Goal: Information Seeking & Learning: Find specific page/section

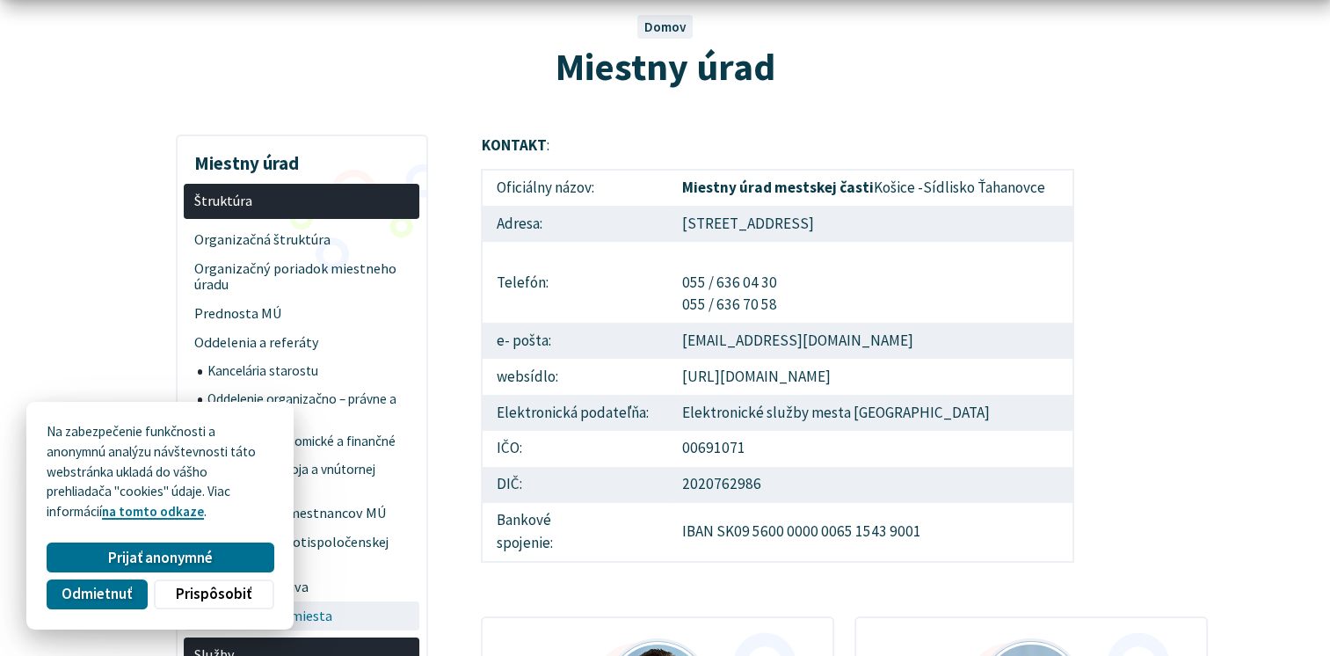
scroll to position [527, 0]
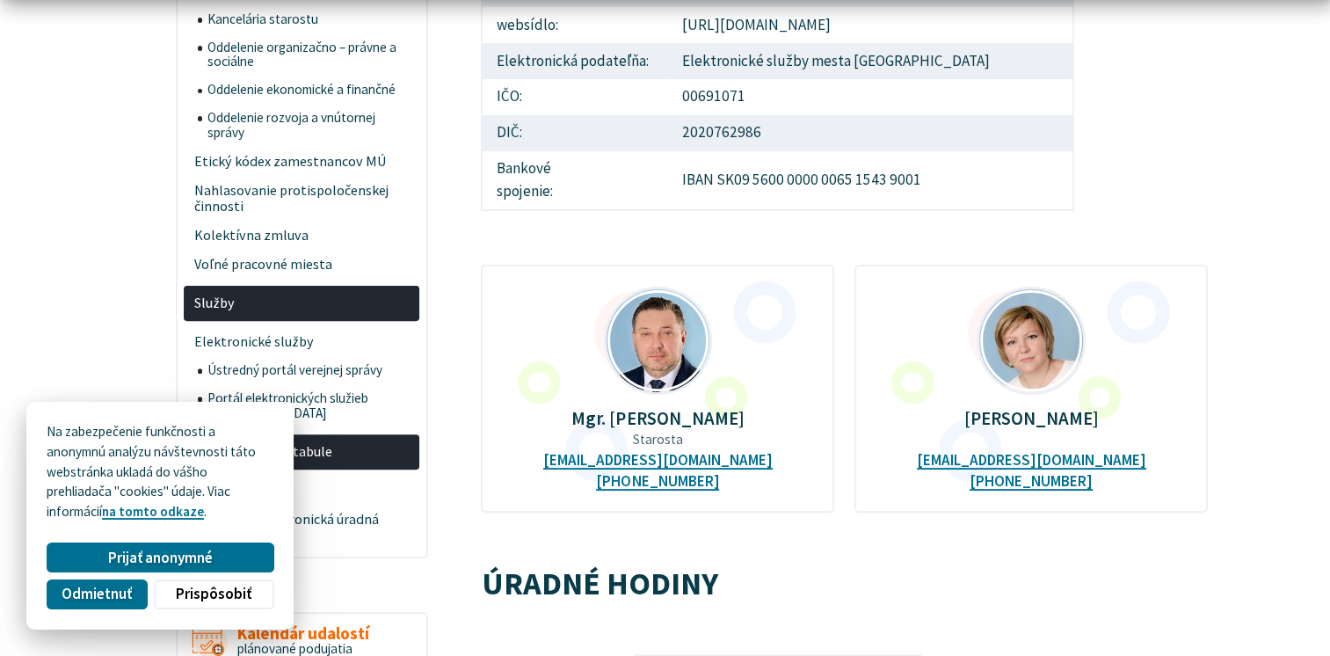
click at [630, 394] on div "Mgr. Ing. Miloš Ihnát Starosta starostamc@tahanovce.sk +421 917 271 196" at bounding box center [657, 389] width 353 height 248
click at [664, 357] on img at bounding box center [658, 339] width 104 height 104
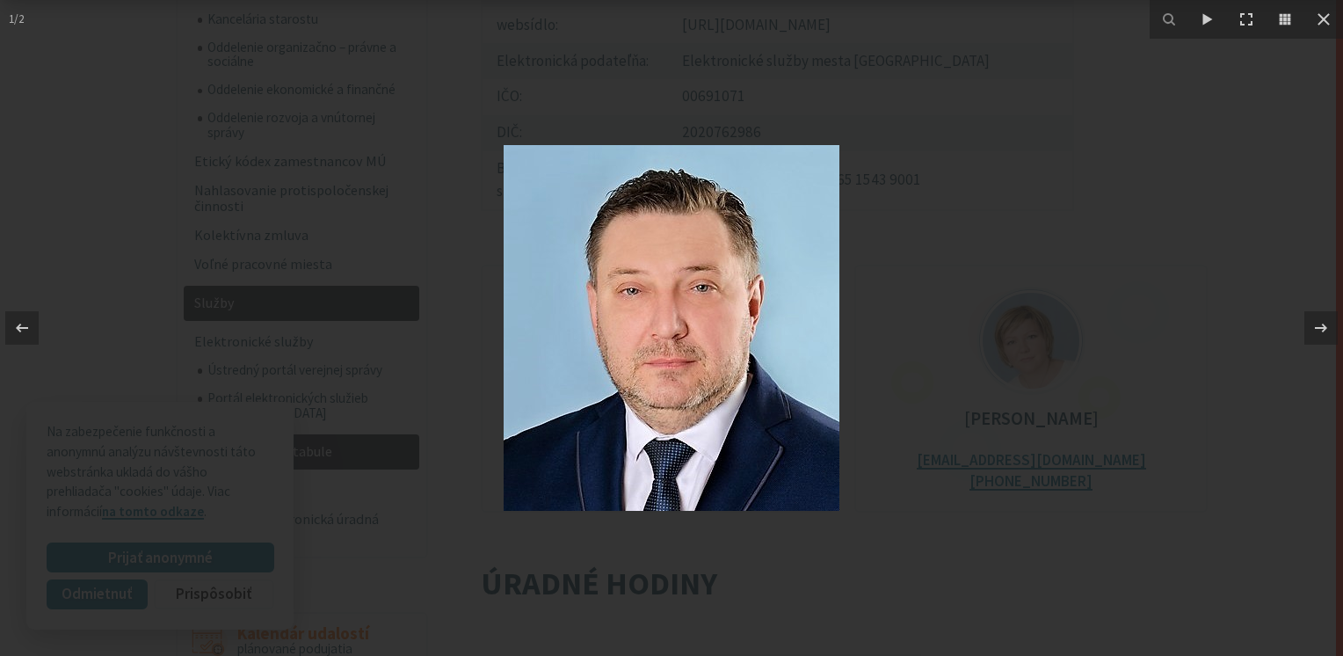
click at [435, 295] on div at bounding box center [671, 328] width 1343 height 656
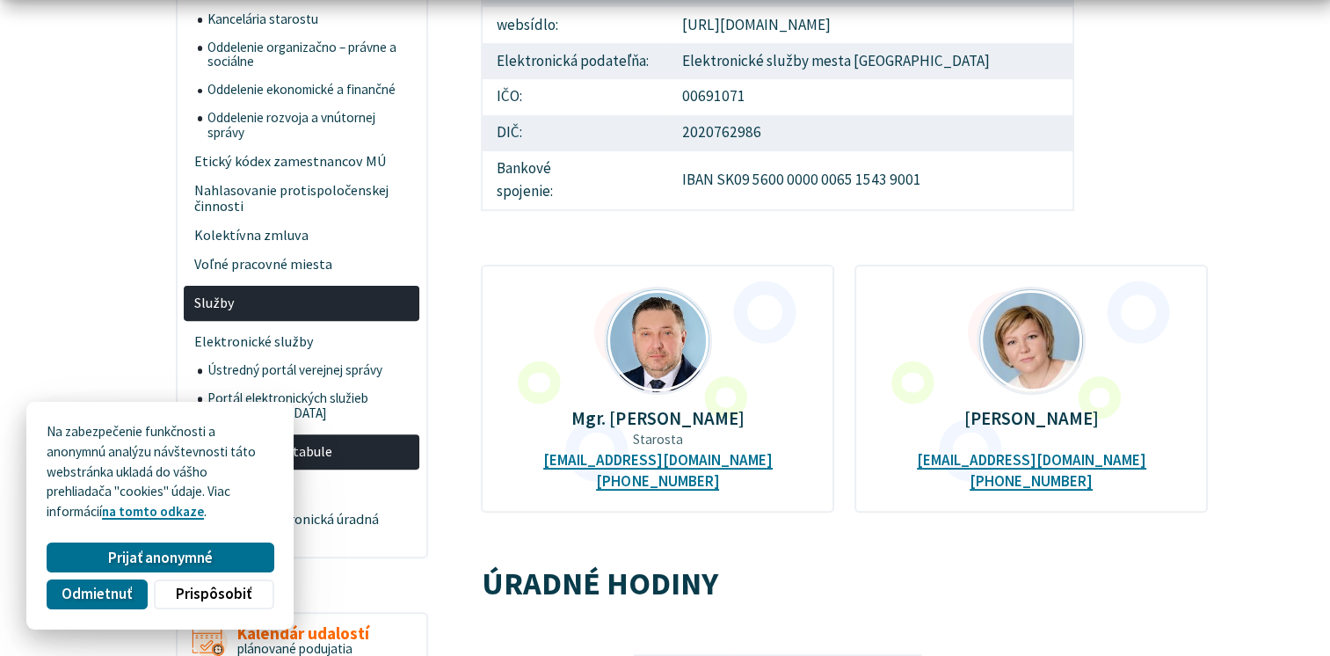
click at [665, 419] on p "Mgr. Ing. Miloš Ihnát" at bounding box center [658, 418] width 296 height 20
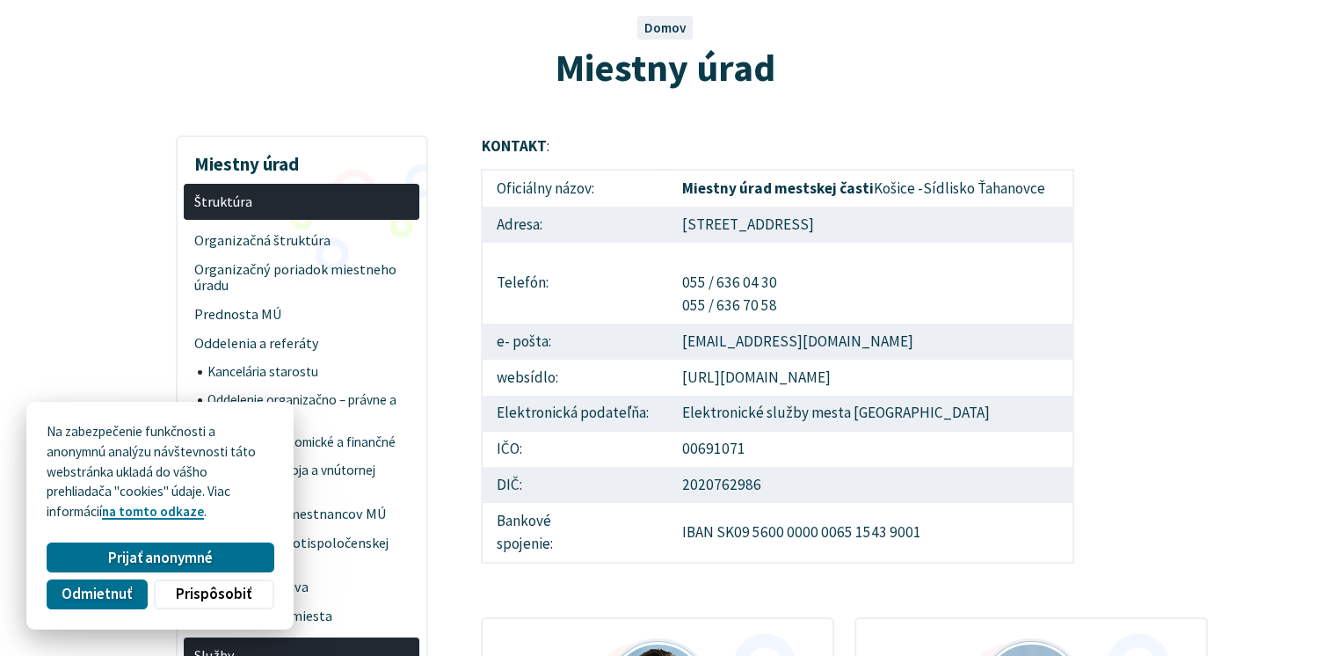
scroll to position [0, 0]
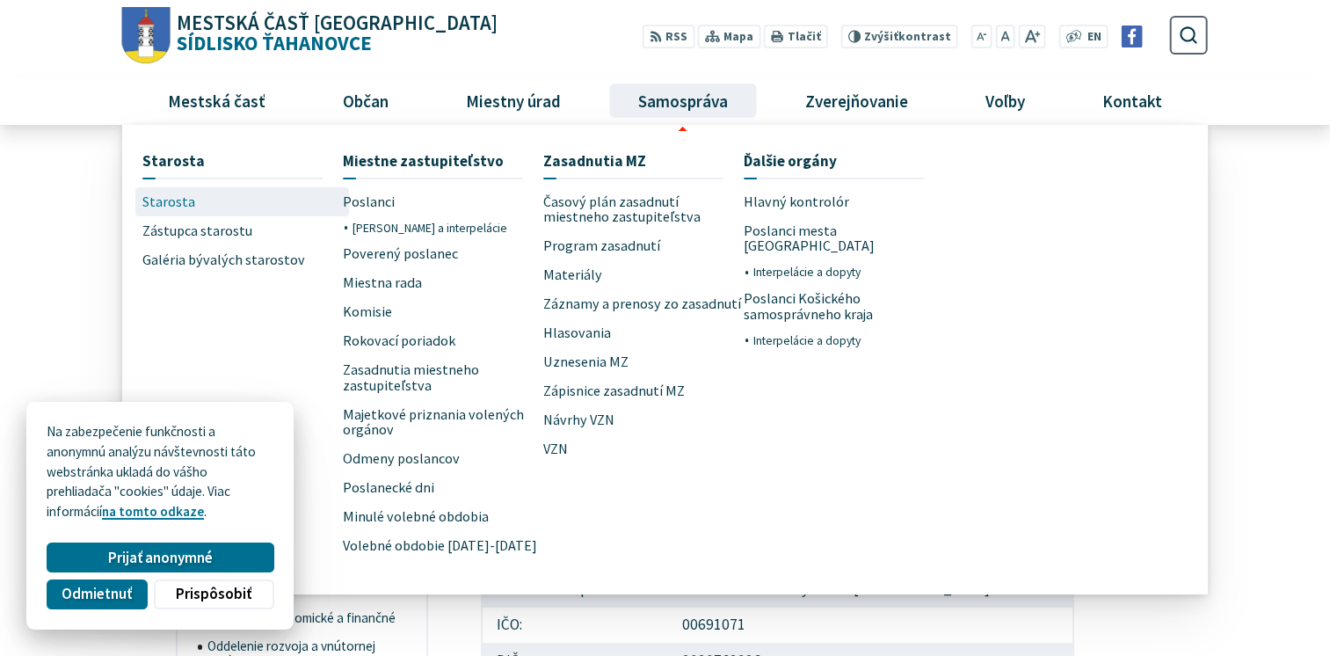
click at [173, 201] on span "Starosta" at bounding box center [168, 201] width 53 height 29
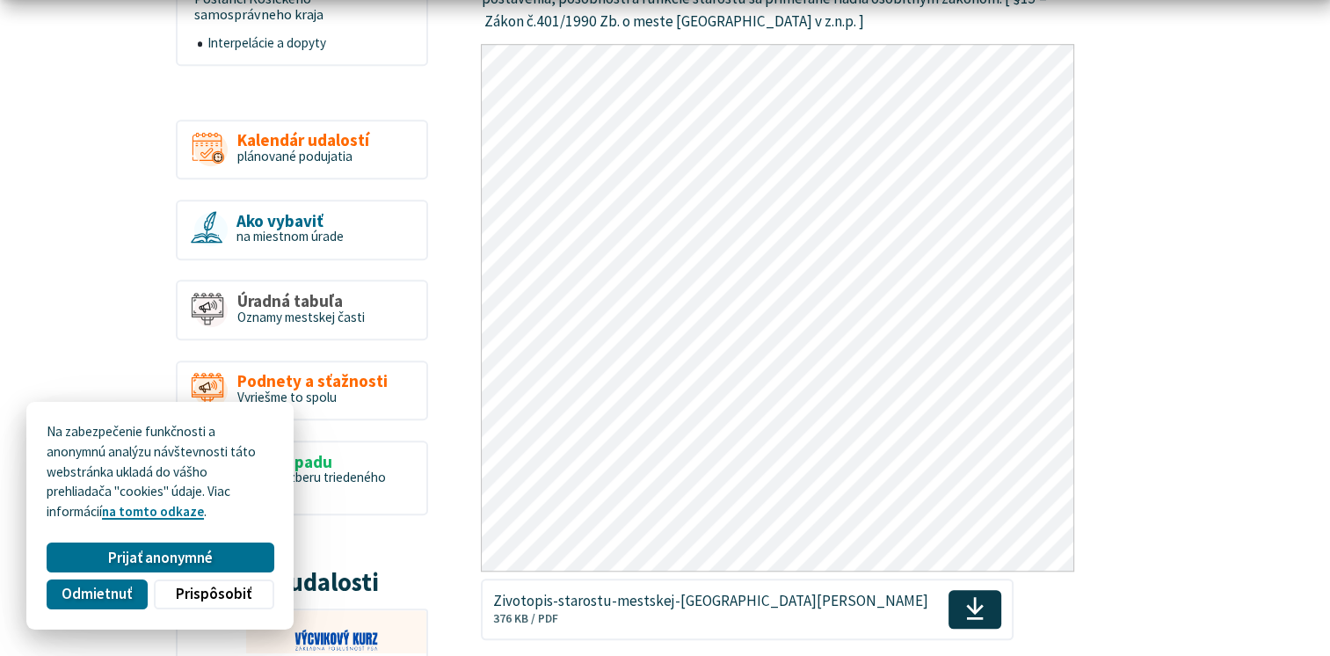
scroll to position [1494, 0]
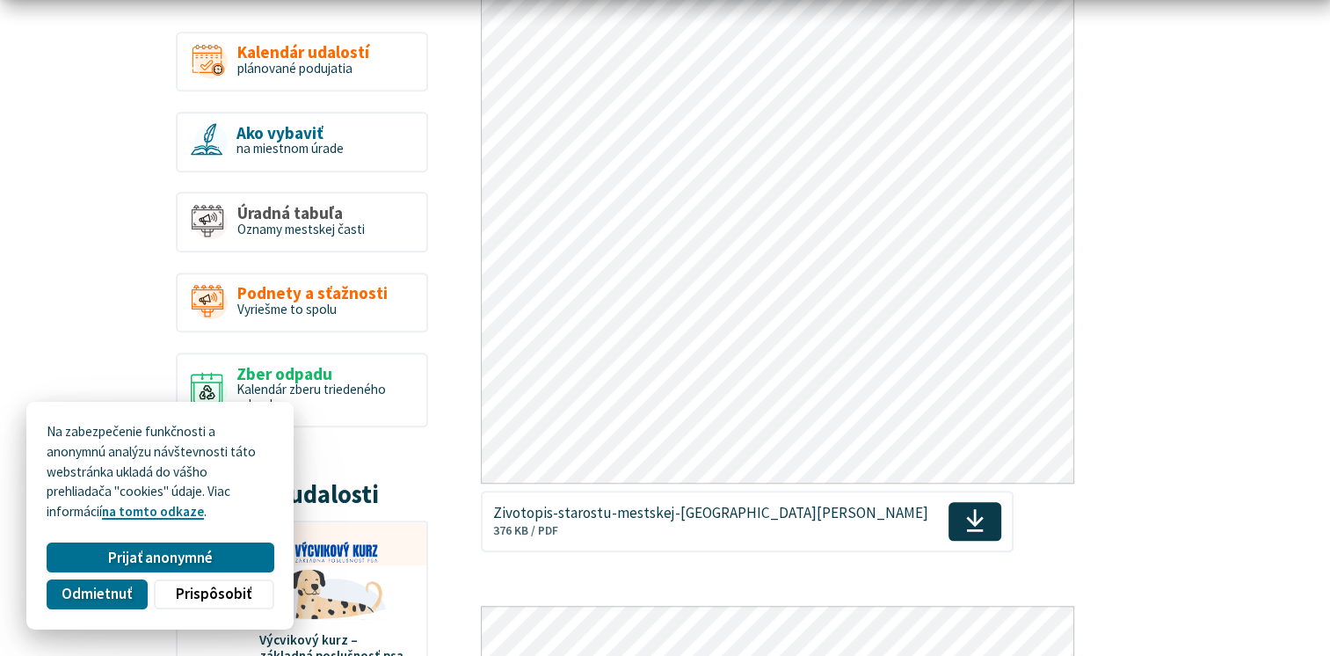
drag, startPoint x: 26, startPoint y: 279, endPoint x: 23, endPoint y: 289, distance: 11.1
click at [26, 280] on body "Na zabezpečenie funkčnosti a anonymnú analýzu návštevnosti táto webstránka ukla…" at bounding box center [665, 576] width 1330 height 4140
click at [15, 309] on body "Na zabezpečenie funkčnosti a anonymnú analýzu návštevnosti táto webstránka ukla…" at bounding box center [665, 576] width 1330 height 4140
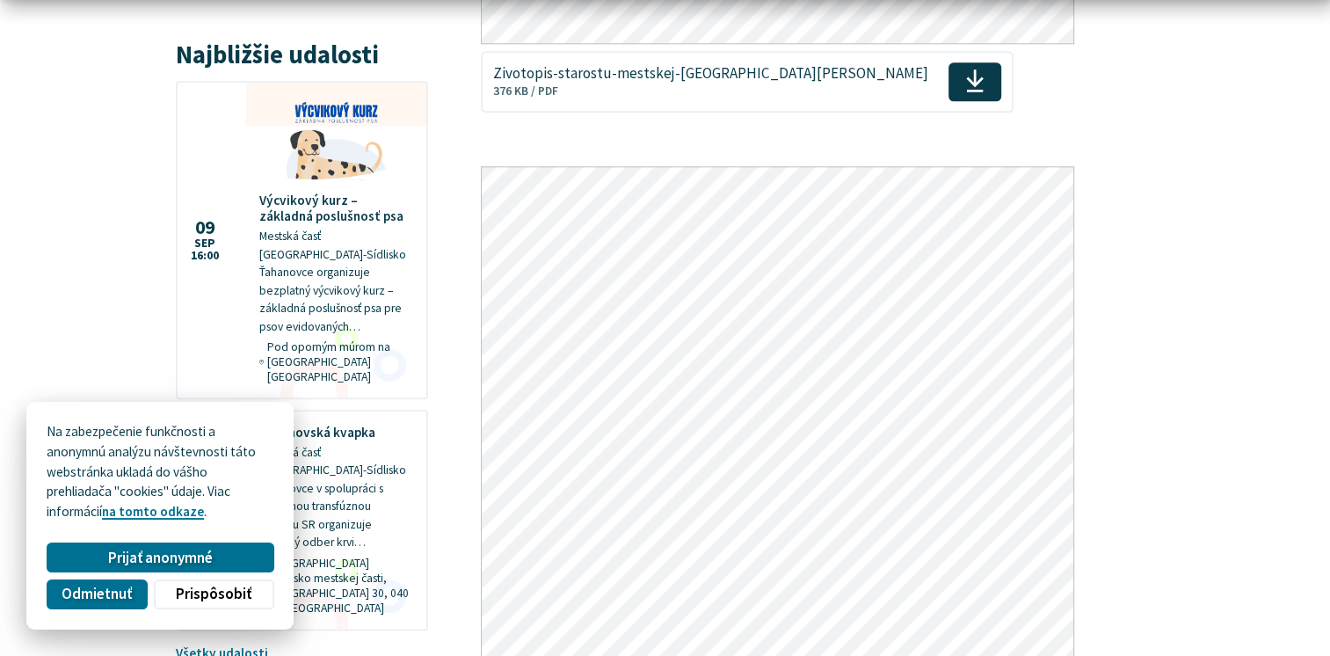
click at [43, 236] on body "Na zabezpečenie funkčnosti a anonymnú analýzu návštevnosti táto webstránka ukla…" at bounding box center [665, 136] width 1330 height 4140
click at [49, 282] on body "Na zabezpečenie funkčnosti a anonymnú analýzu návštevnosti táto webstránka ukla…" at bounding box center [665, 136] width 1330 height 4140
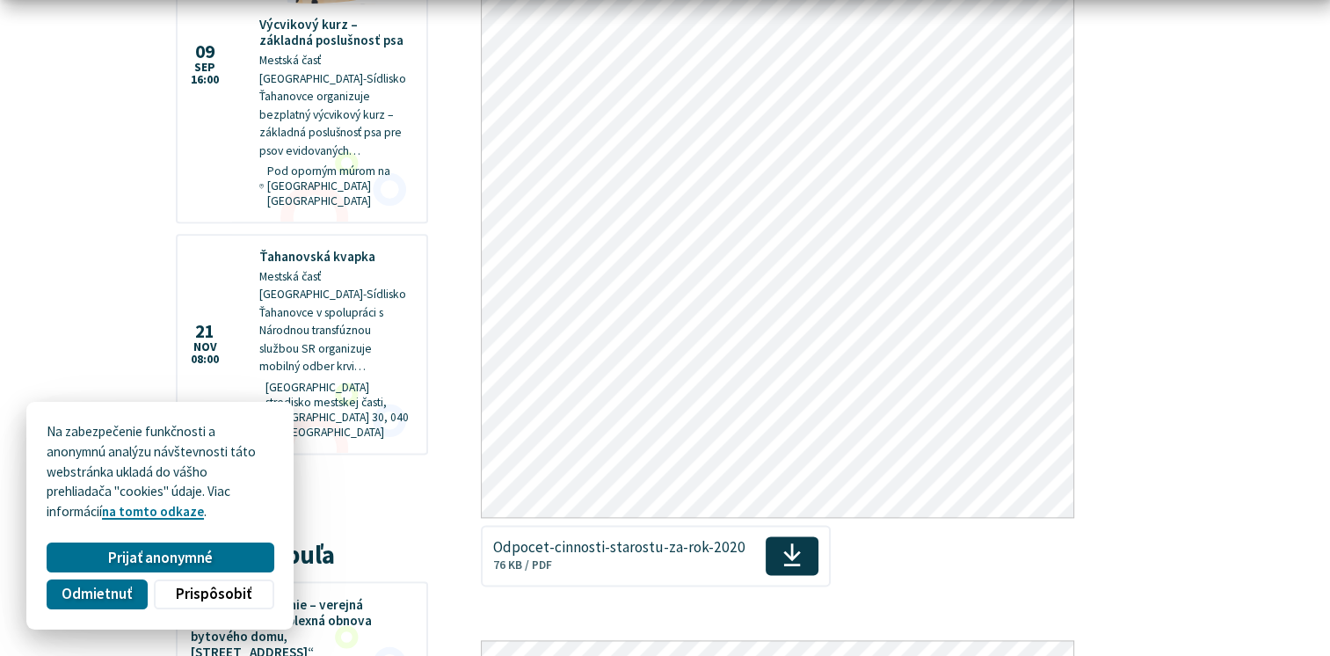
scroll to position [2197, 0]
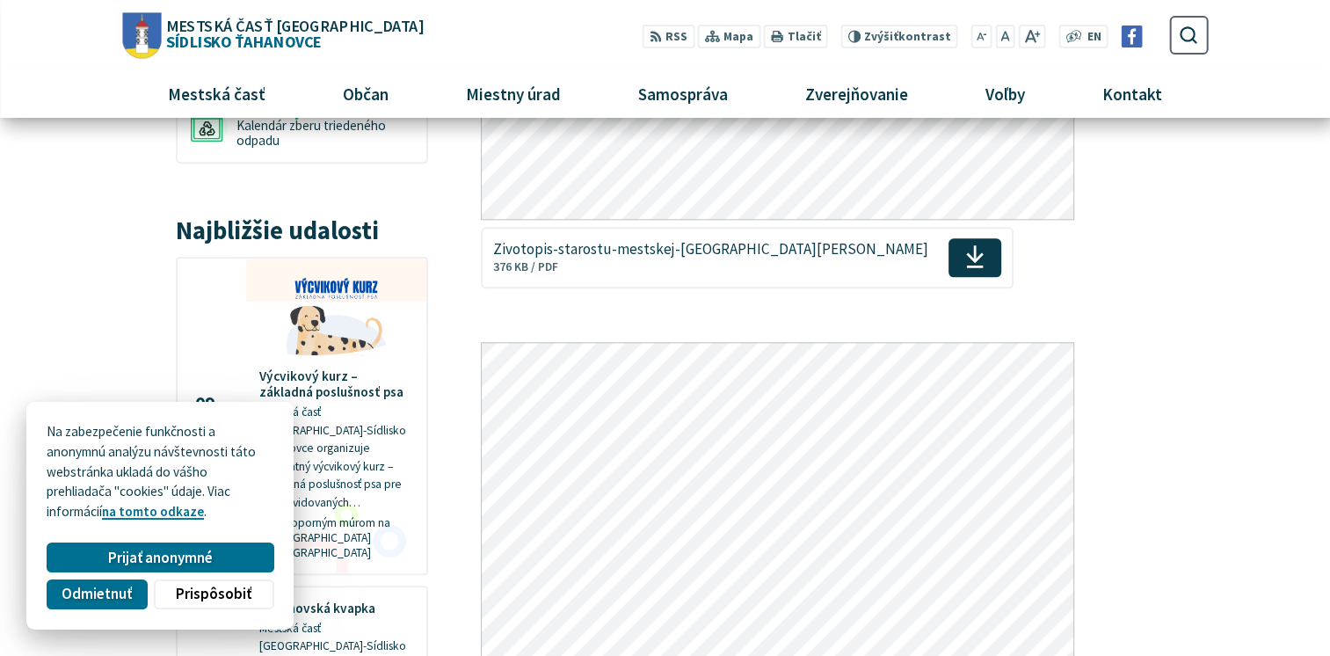
click at [162, 559] on span "Prijať anonymné" at bounding box center [160, 557] width 105 height 18
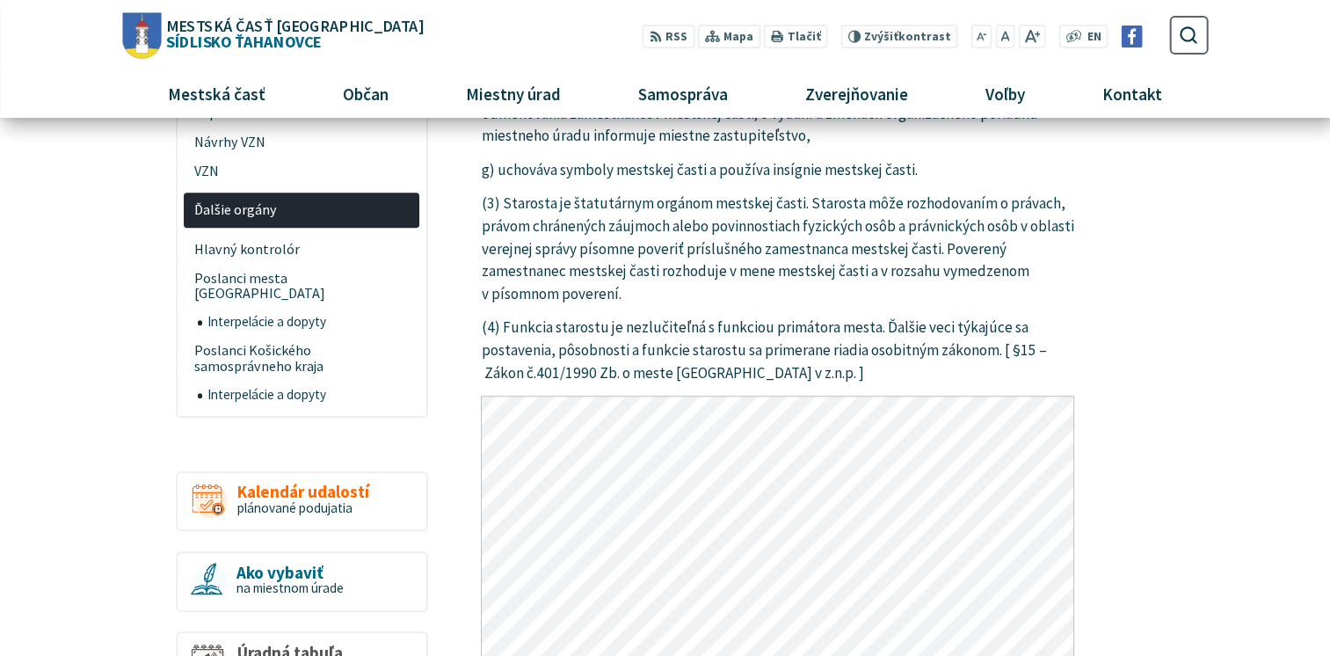
scroll to position [1231, 0]
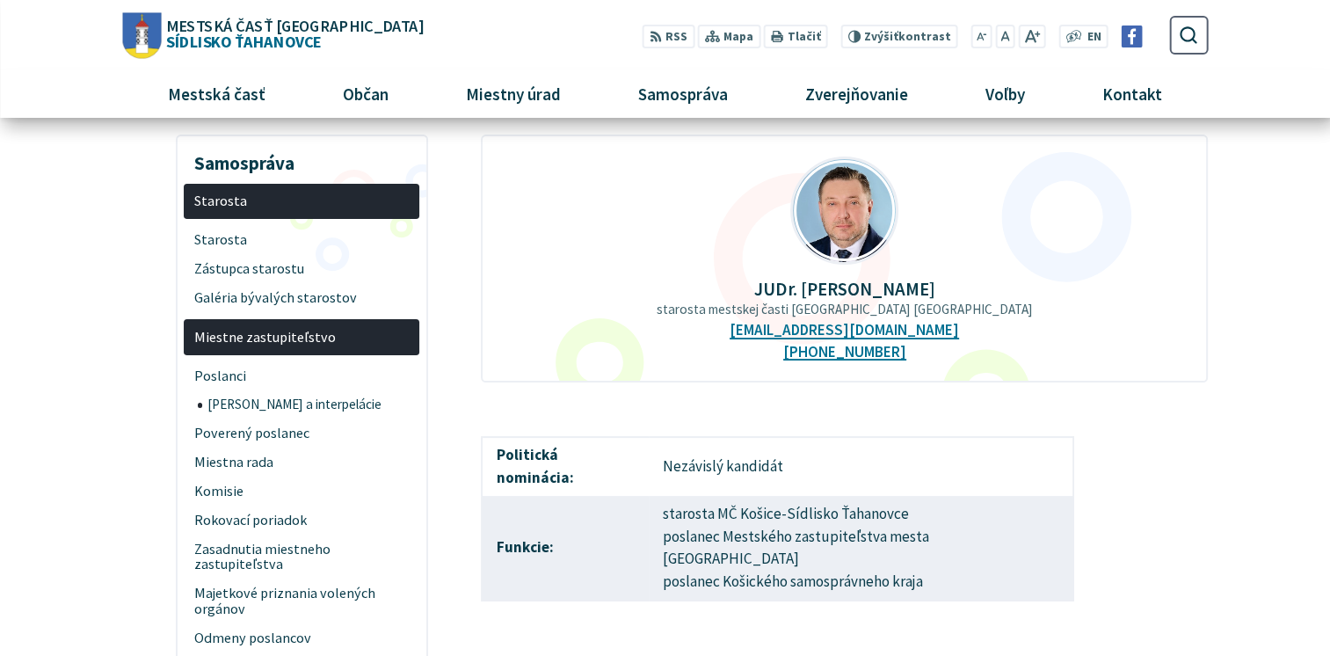
scroll to position [0, 0]
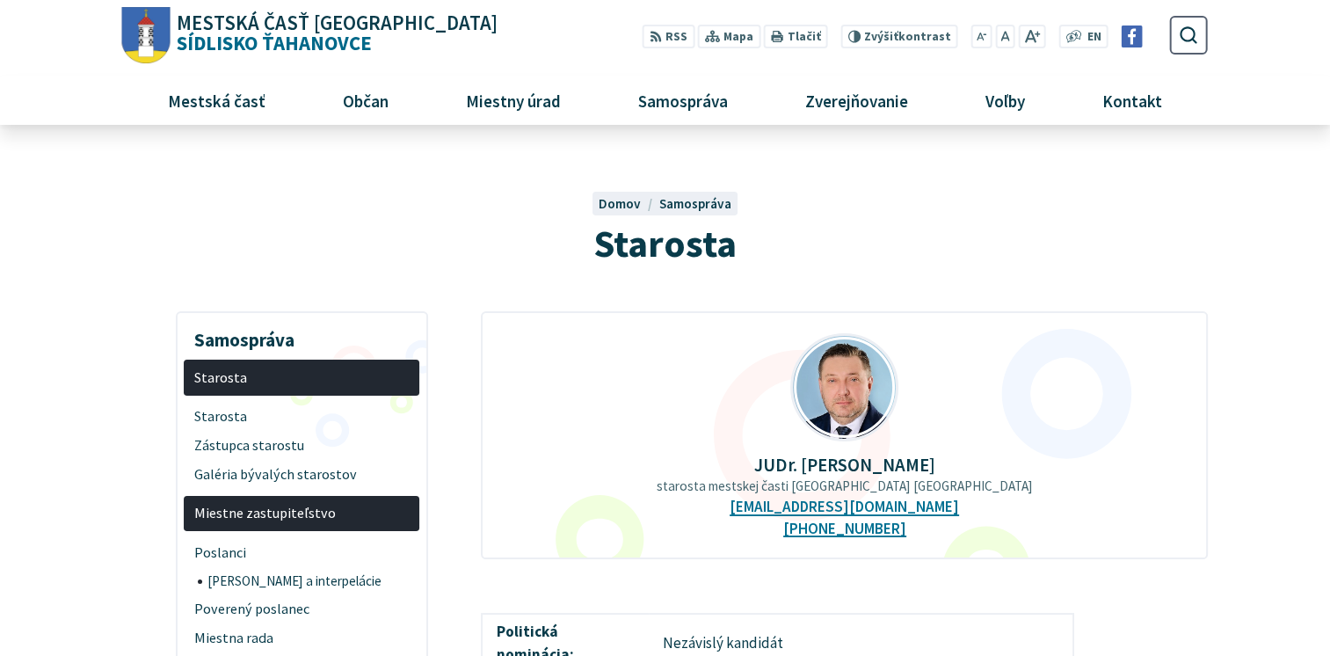
drag, startPoint x: 7, startPoint y: 399, endPoint x: 0, endPoint y: 436, distance: 37.6
click at [0, 436] on html "Na zabezpečenie funkčnosti a anonymnú analýzu návštevnosti táto webstránka ukla…" at bounding box center [665, 328] width 1330 height 656
drag, startPoint x: 19, startPoint y: 425, endPoint x: 11, endPoint y: 463, distance: 38.8
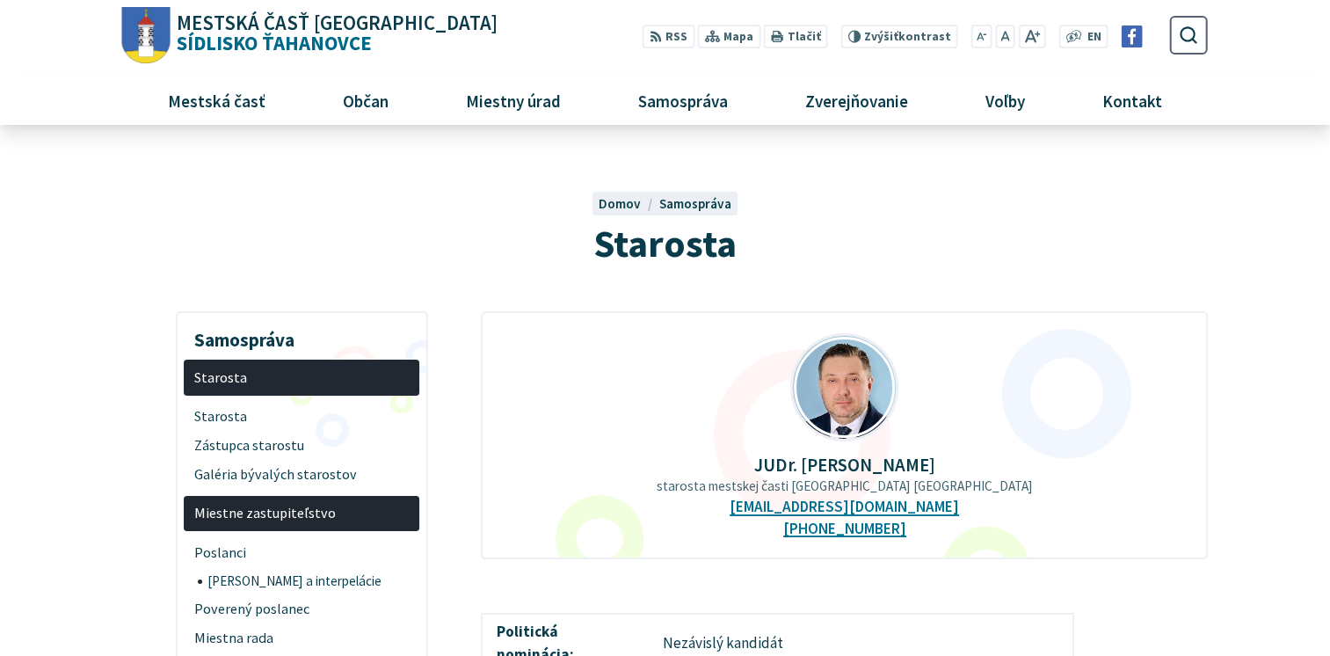
drag, startPoint x: 11, startPoint y: 464, endPoint x: 120, endPoint y: 392, distance: 130.7
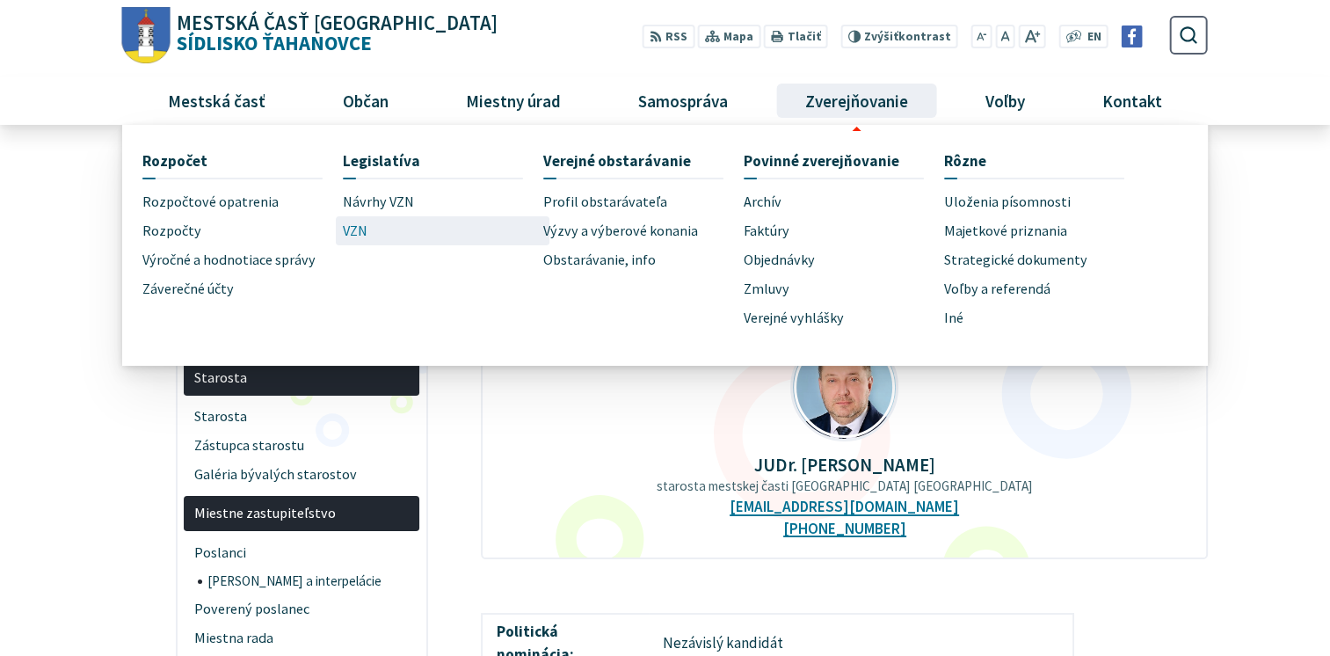
click at [372, 233] on link "VZN" at bounding box center [443, 230] width 200 height 29
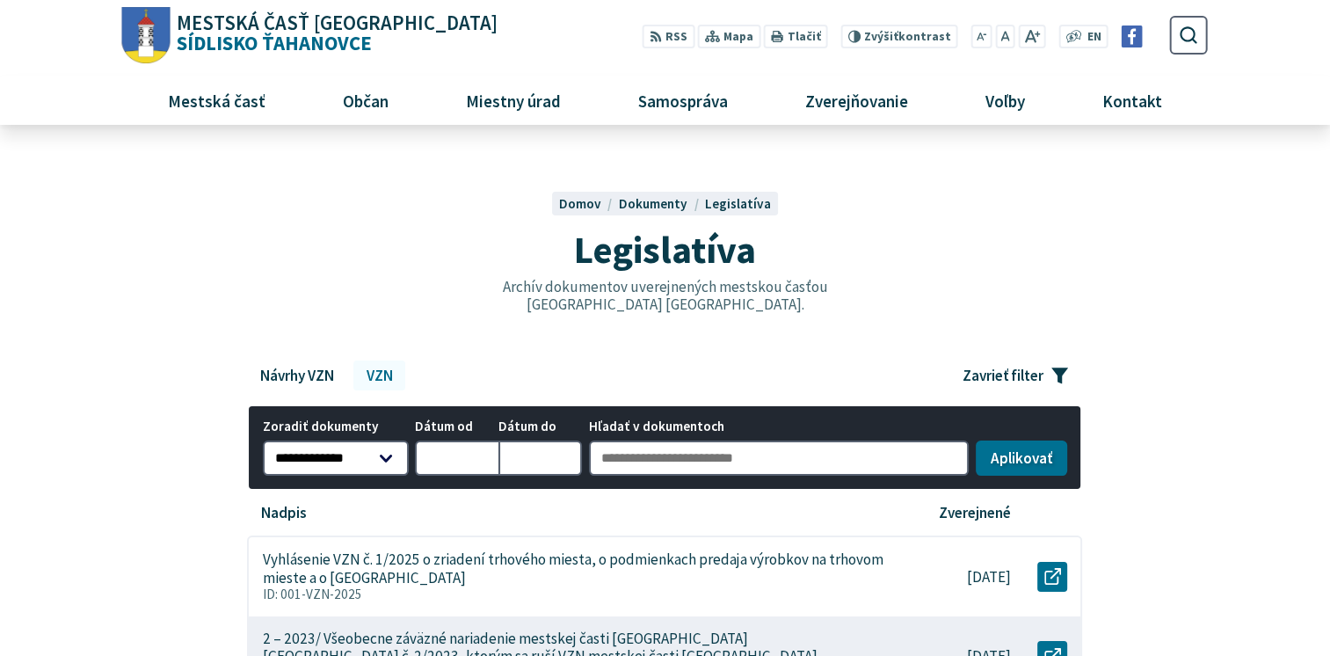
scroll to position [264, 0]
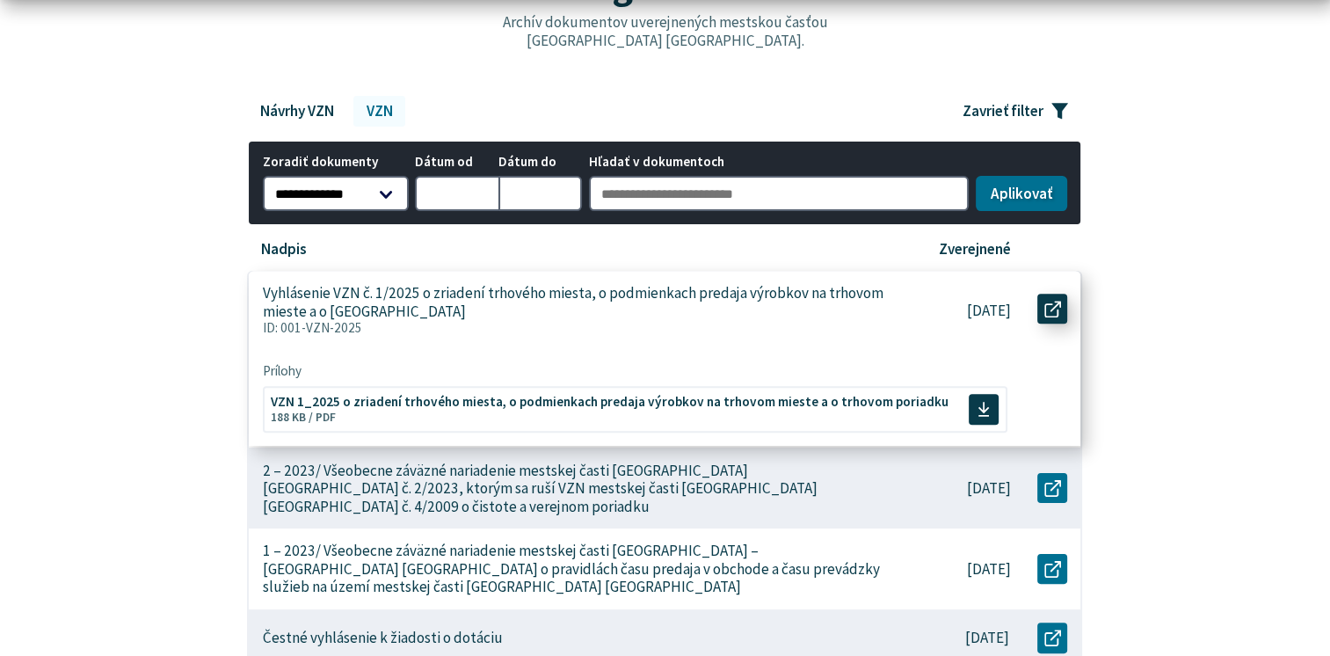
click at [1057, 309] on use at bounding box center [1052, 309] width 17 height 17
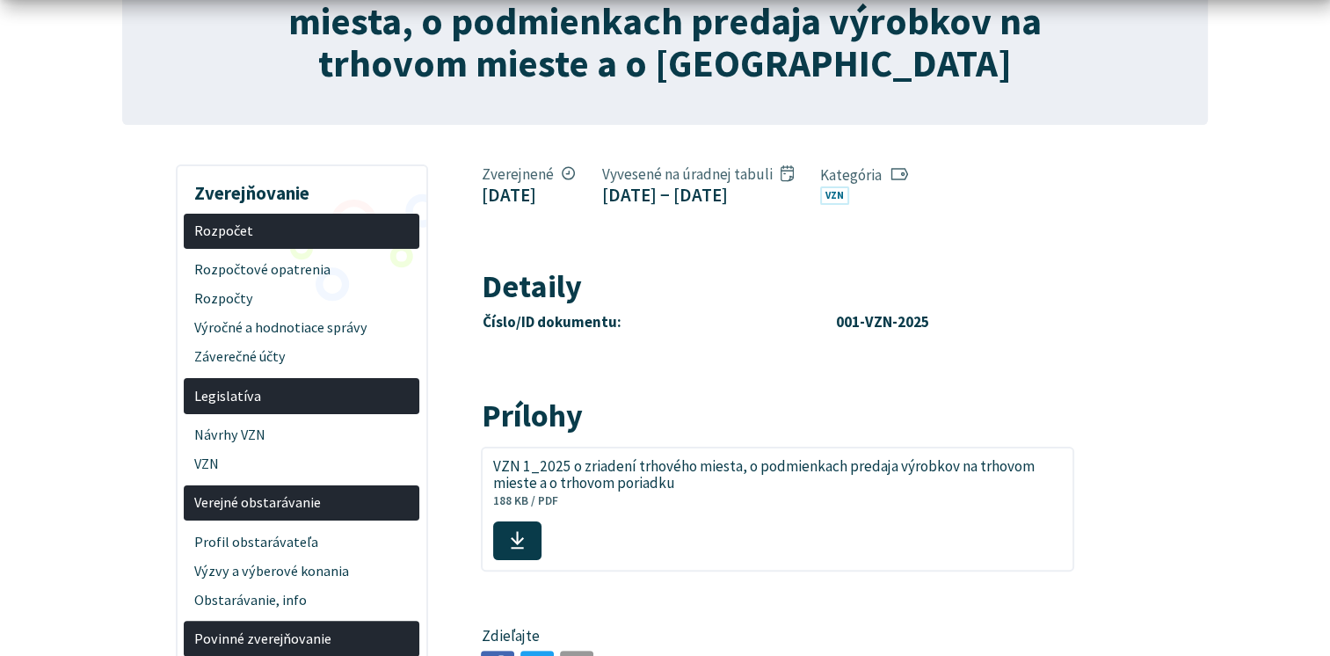
scroll to position [439, 0]
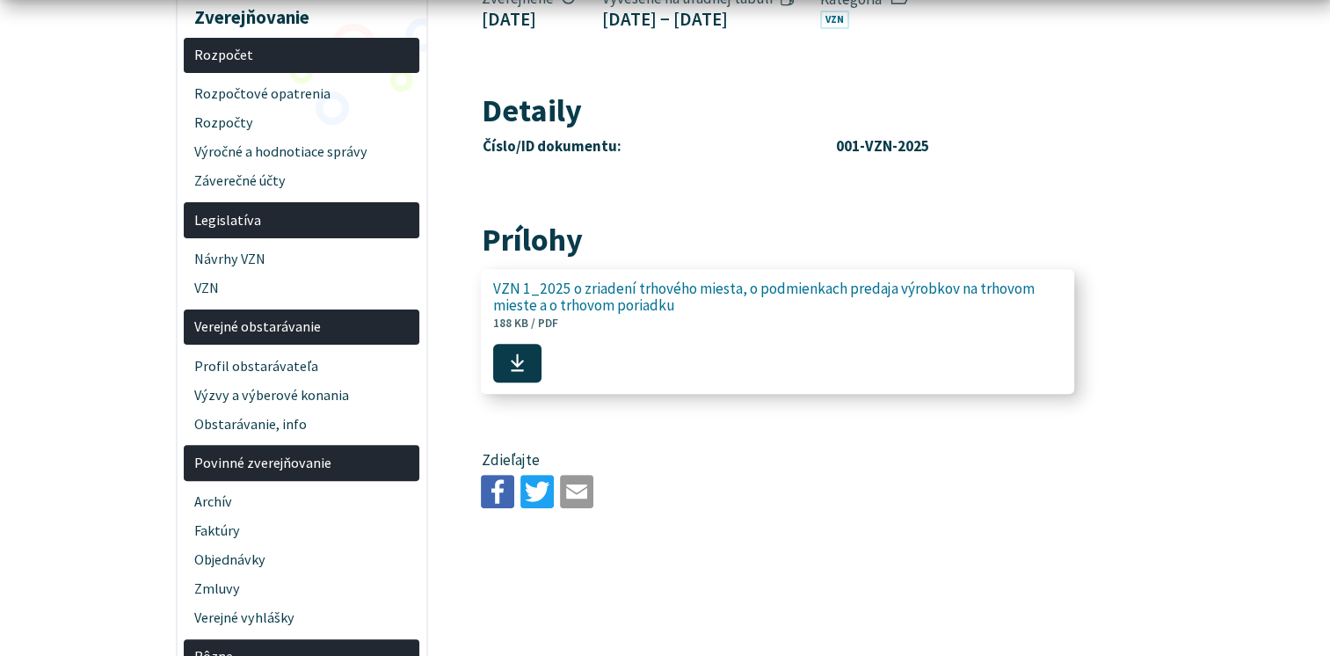
click at [548, 315] on span "VZN 1_2025 o zriadení trhového miesta, o podmienkach predaja výrobkov na trhovo…" at bounding box center [767, 297] width 549 height 33
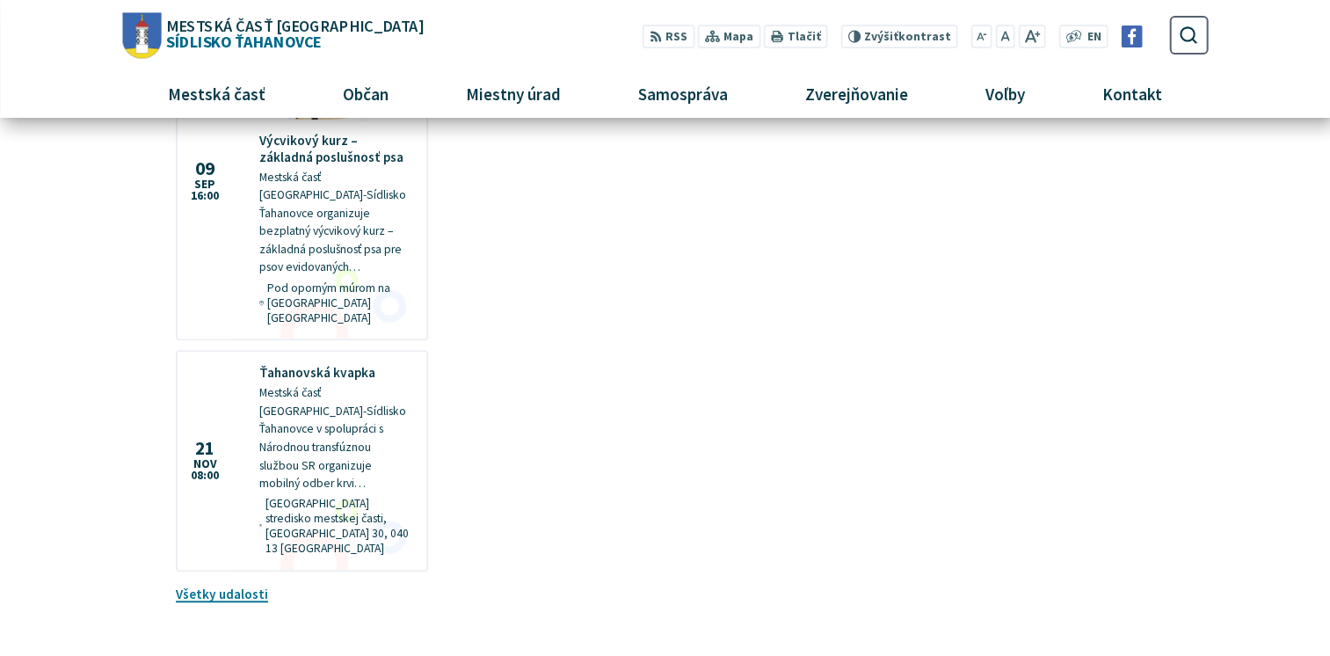
scroll to position [0, 0]
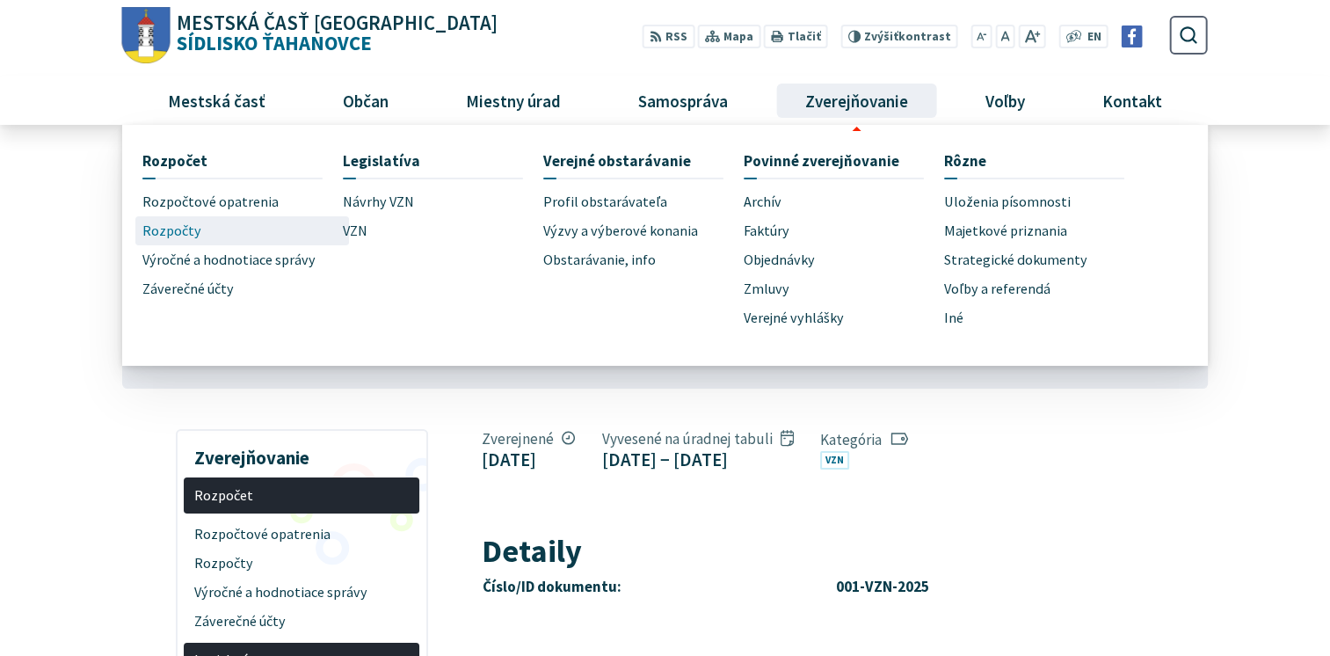
click at [163, 228] on span "Rozpočty" at bounding box center [171, 230] width 59 height 29
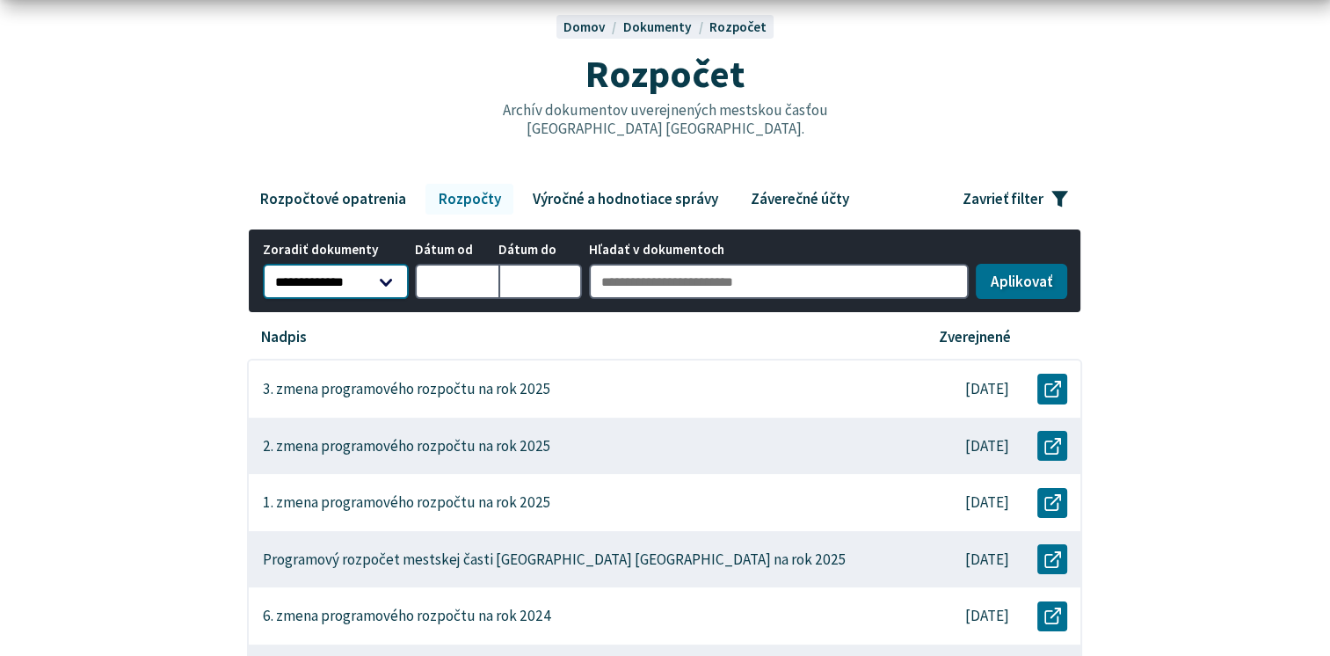
scroll to position [264, 0]
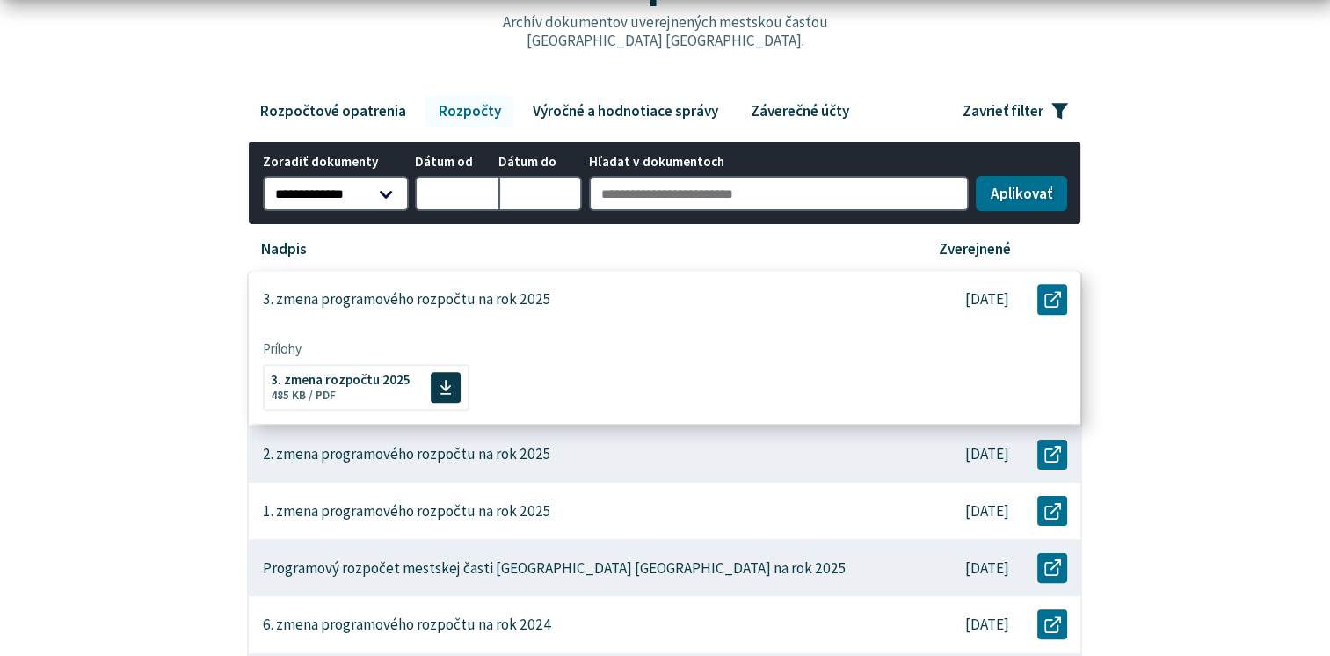
click at [657, 301] on div "3. zmena programového rozpočtu na rok 2025" at bounding box center [573, 299] width 648 height 57
click at [447, 378] on span at bounding box center [446, 386] width 30 height 30
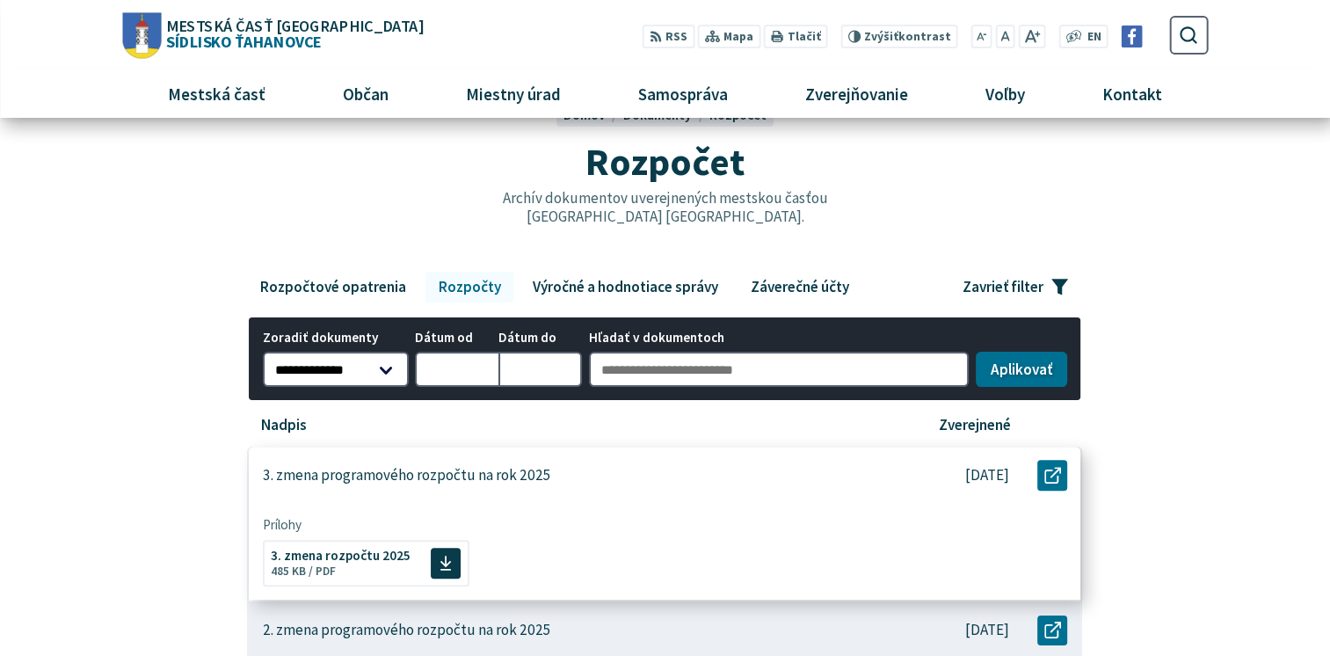
scroll to position [0, 0]
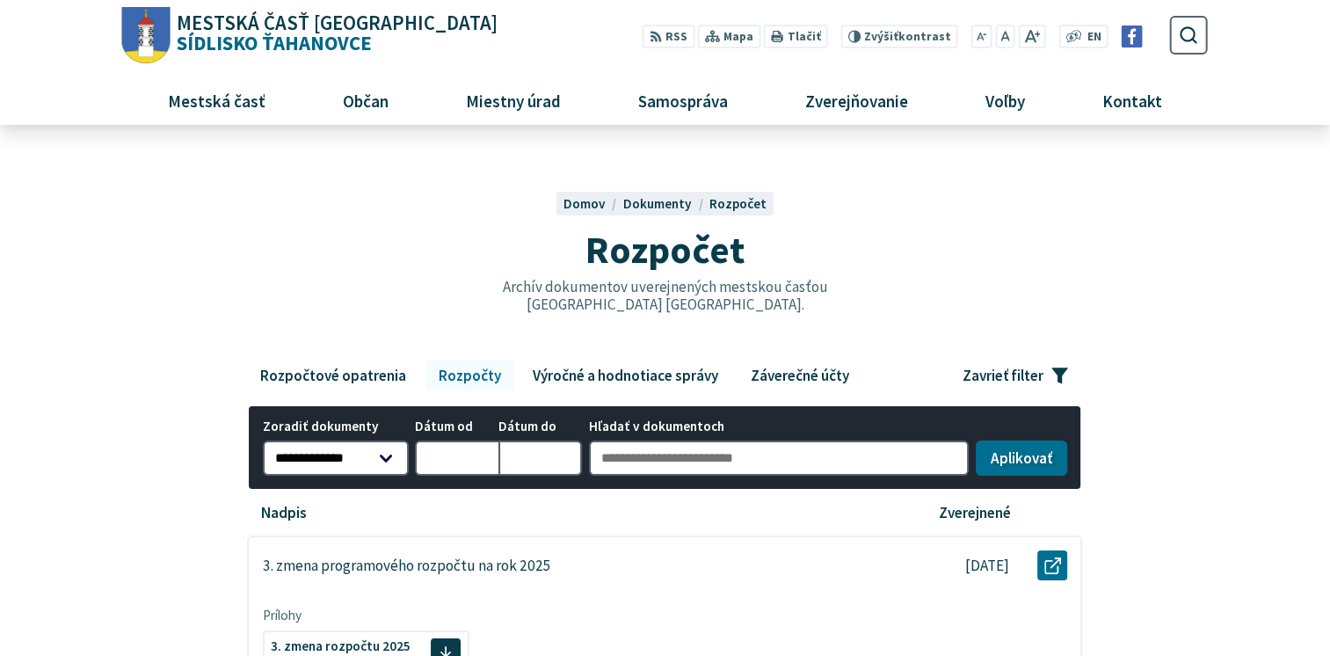
click at [881, 47] on div "Znížiť Zvýšiť kontrast Znížiť Zvýšiť kontrast Zmenšiť veľkosť písma Nastaviť pô…" at bounding box center [942, 37] width 205 height 24
click at [889, 37] on span "Zvýšiť" at bounding box center [881, 34] width 34 height 15
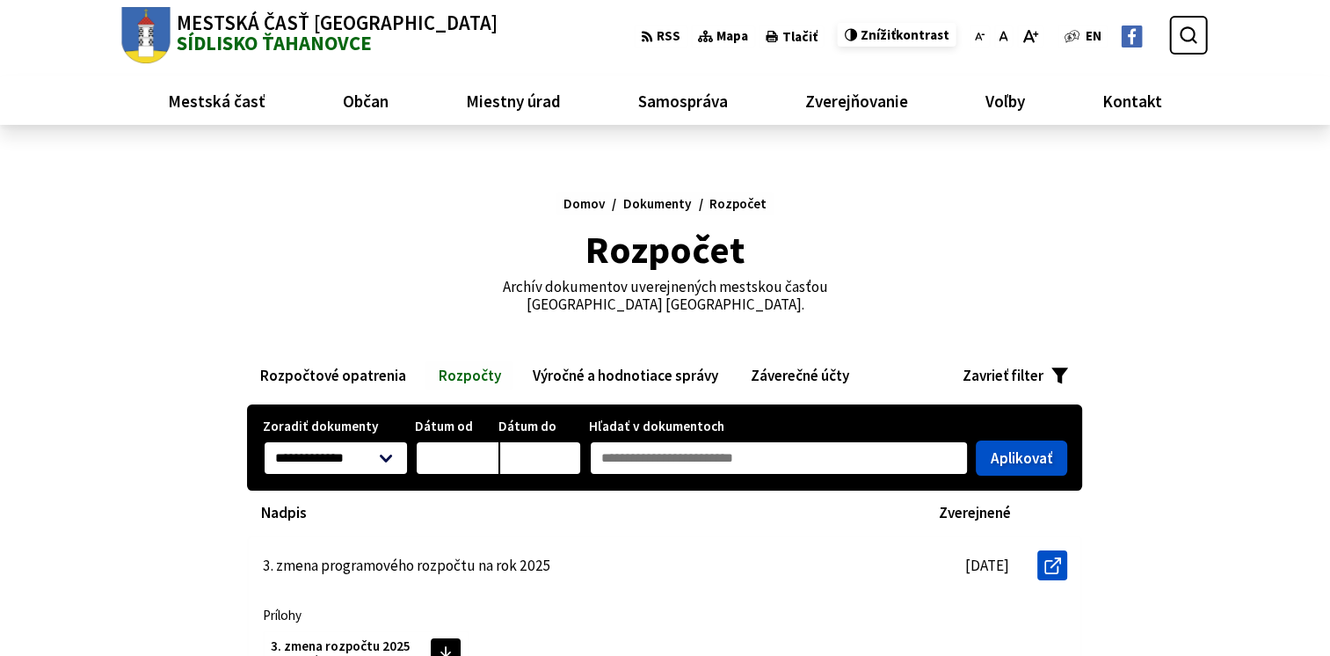
click at [889, 36] on span "Znížiť" at bounding box center [878, 34] width 35 height 17
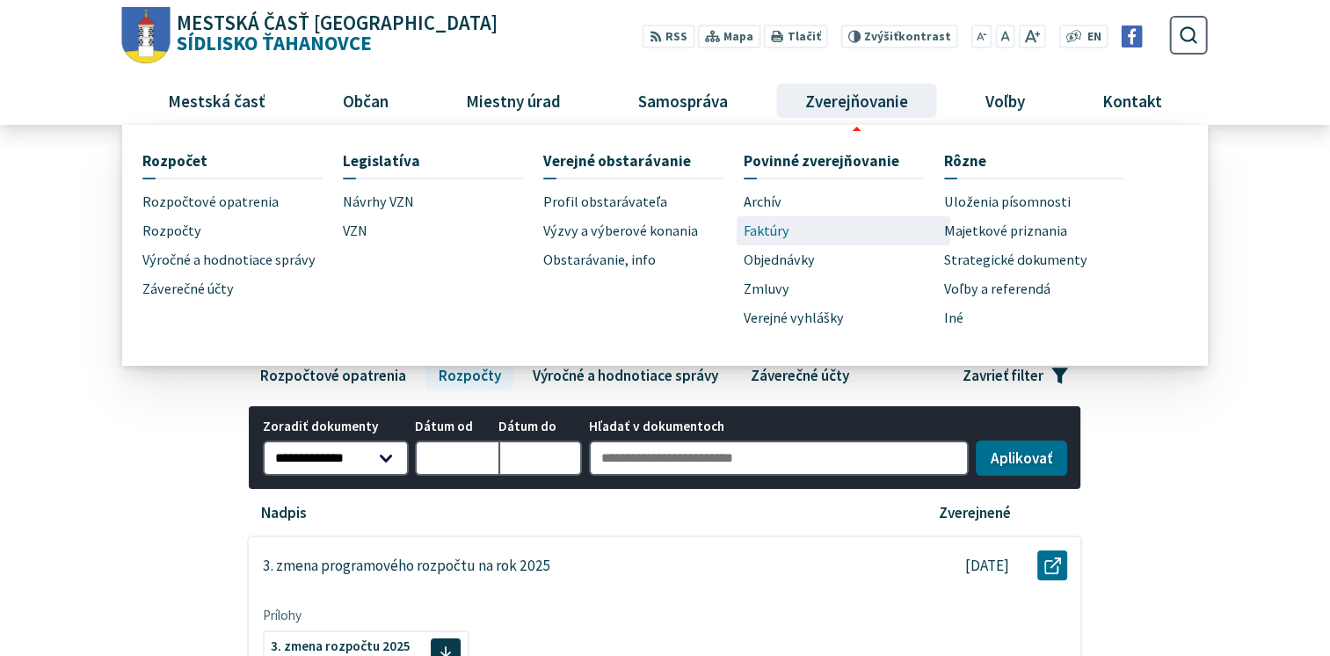
click at [799, 223] on link "Faktúry" at bounding box center [844, 230] width 200 height 29
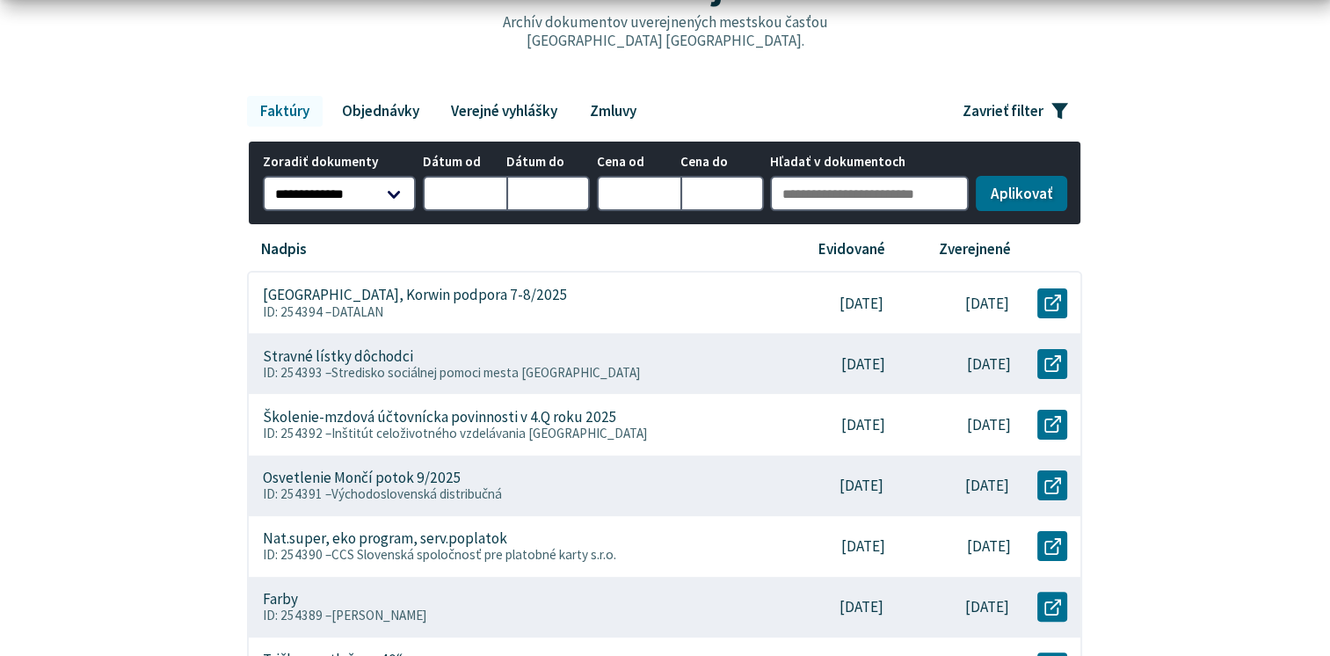
scroll to position [352, 0]
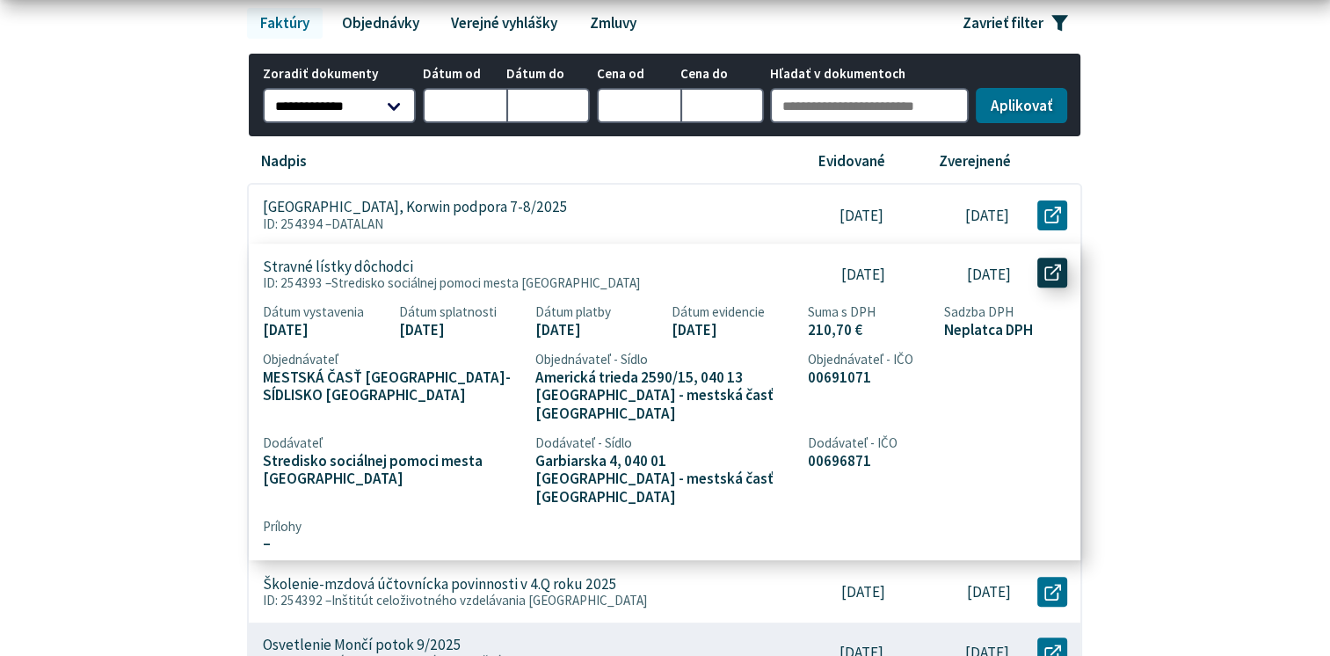
click at [1055, 262] on link "Otvoriť document Stravné lístky dôchodci v [GEOGRAPHIC_DATA]." at bounding box center [1052, 273] width 30 height 30
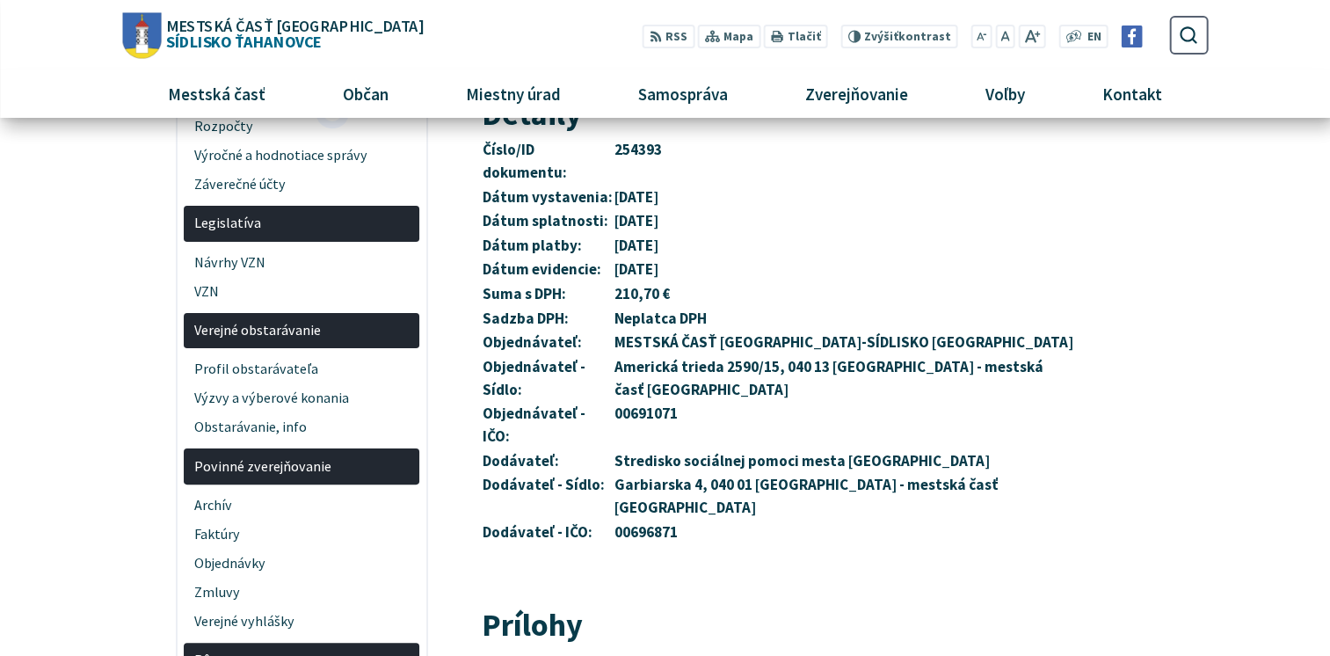
scroll to position [88, 0]
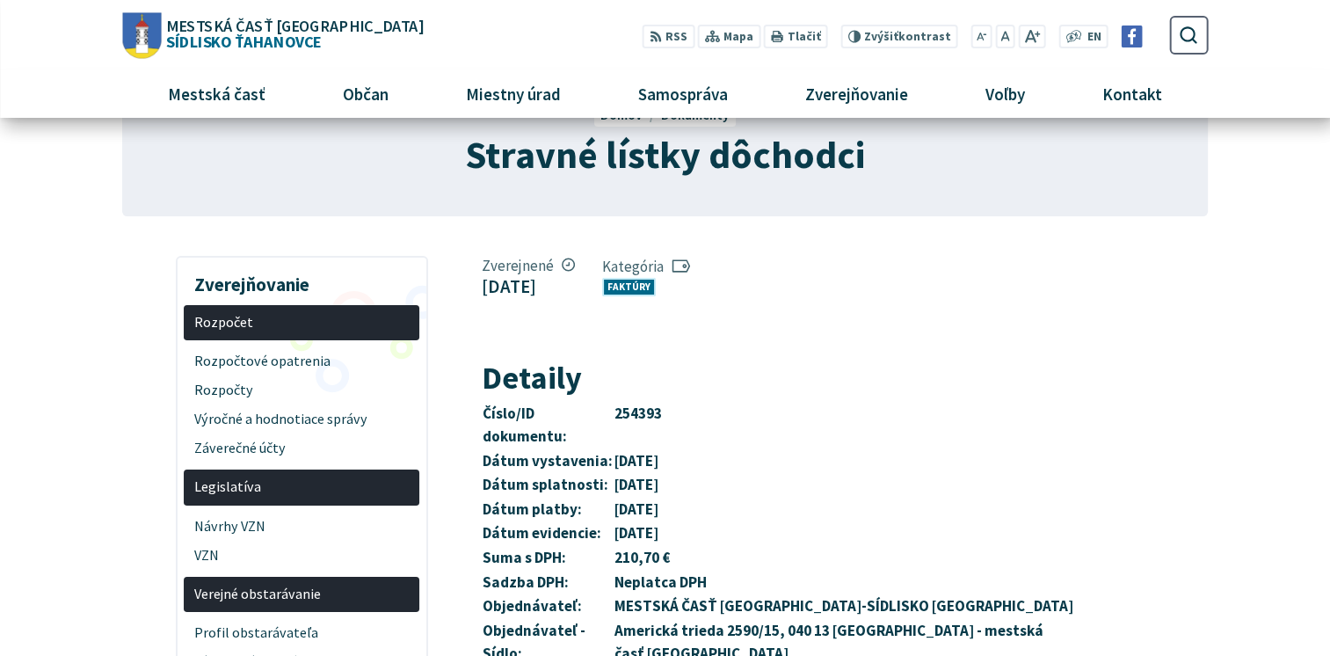
click at [656, 281] on link "Faktúry" at bounding box center [629, 287] width 54 height 18
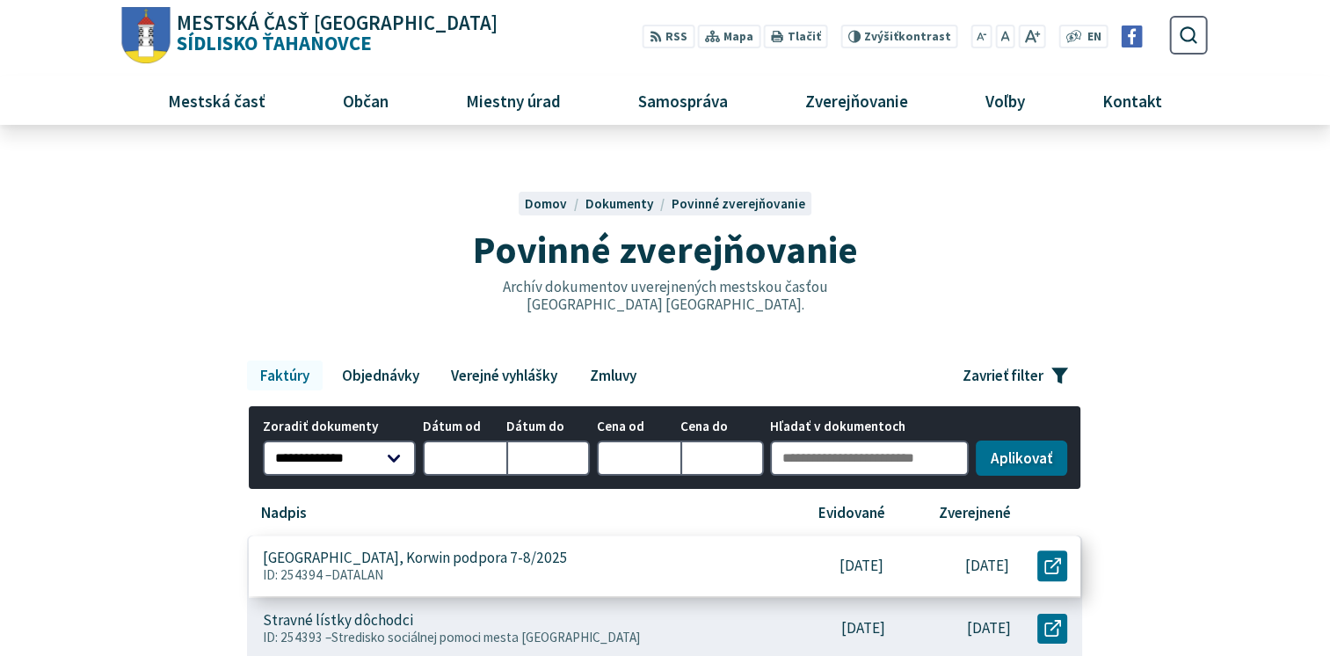
scroll to position [264, 0]
